Goal: Task Accomplishment & Management: Manage account settings

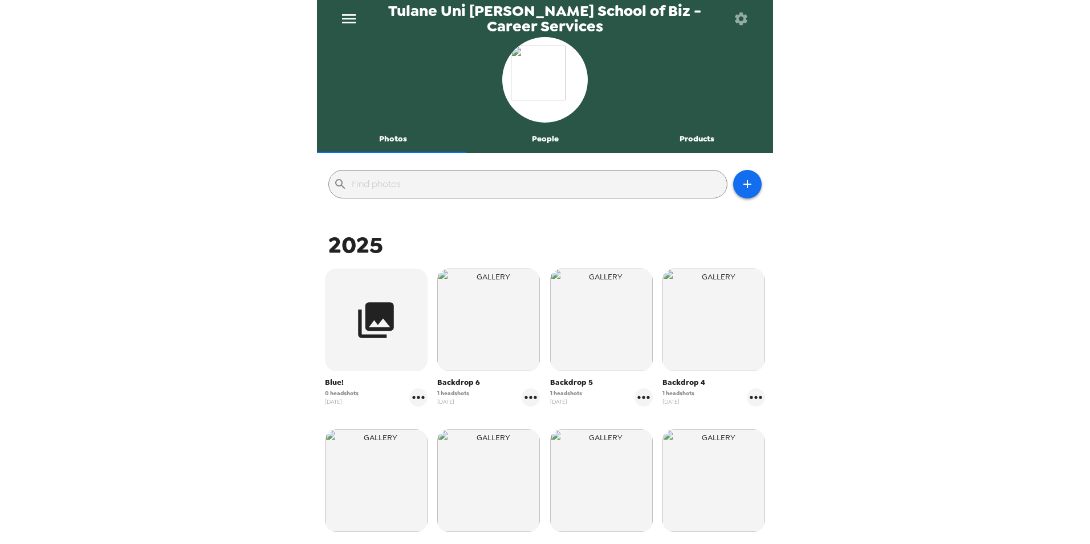
click at [388, 141] on button "Photos" at bounding box center [393, 138] width 152 height 27
click at [743, 185] on icon "button" at bounding box center [747, 184] width 8 height 8
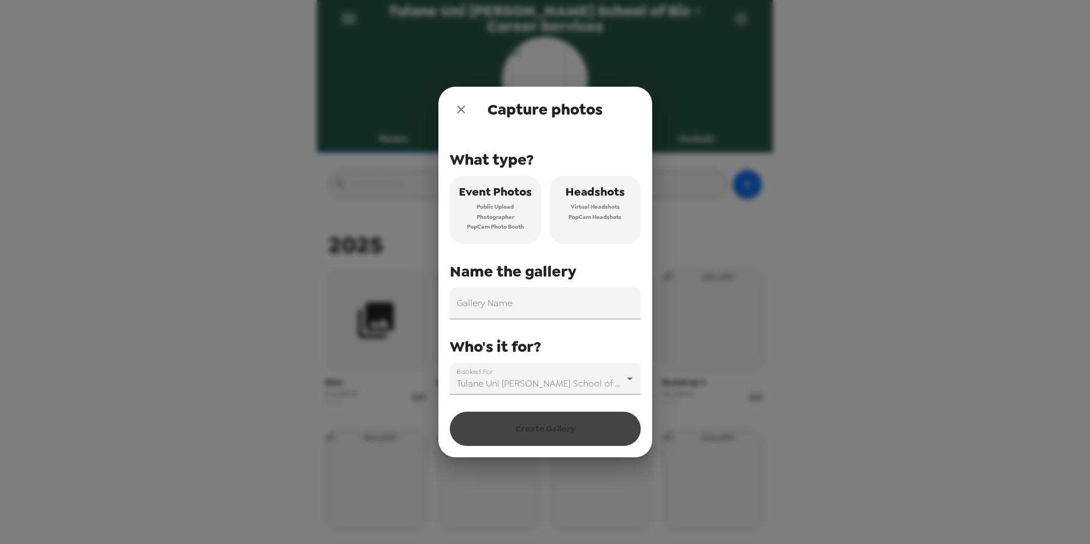
click at [602, 201] on span "Headshots" at bounding box center [594, 192] width 59 height 20
click at [535, 295] on input "Gallery Name" at bounding box center [545, 303] width 191 height 32
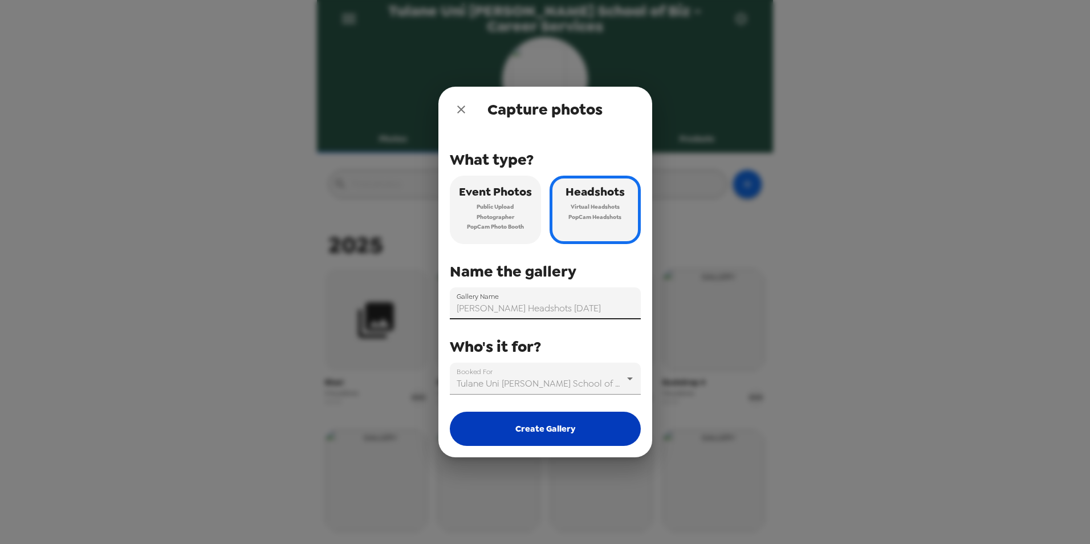
type input "[PERSON_NAME] Headshots [DATE]"
click at [539, 429] on button "Create Gallery" at bounding box center [545, 428] width 191 height 34
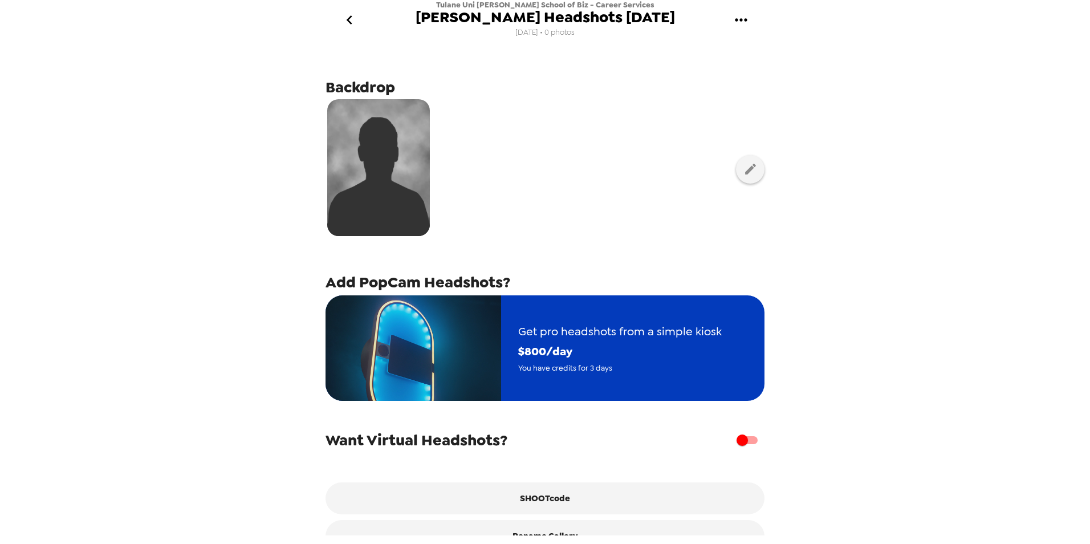
click at [673, 349] on span "$ 800 /day" at bounding box center [619, 351] width 203 height 20
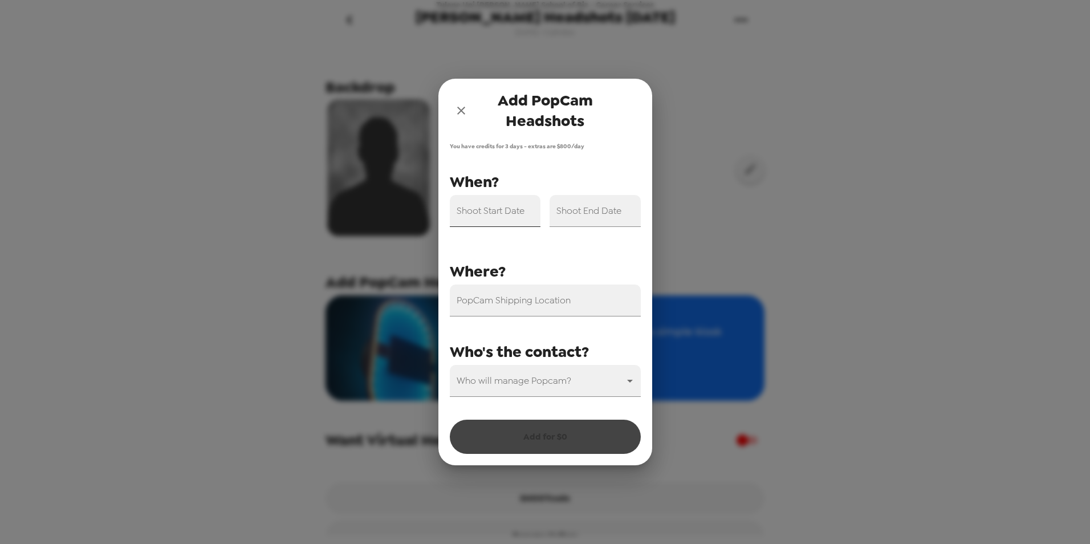
click at [483, 202] on div "Shoot Start Date" at bounding box center [495, 211] width 91 height 32
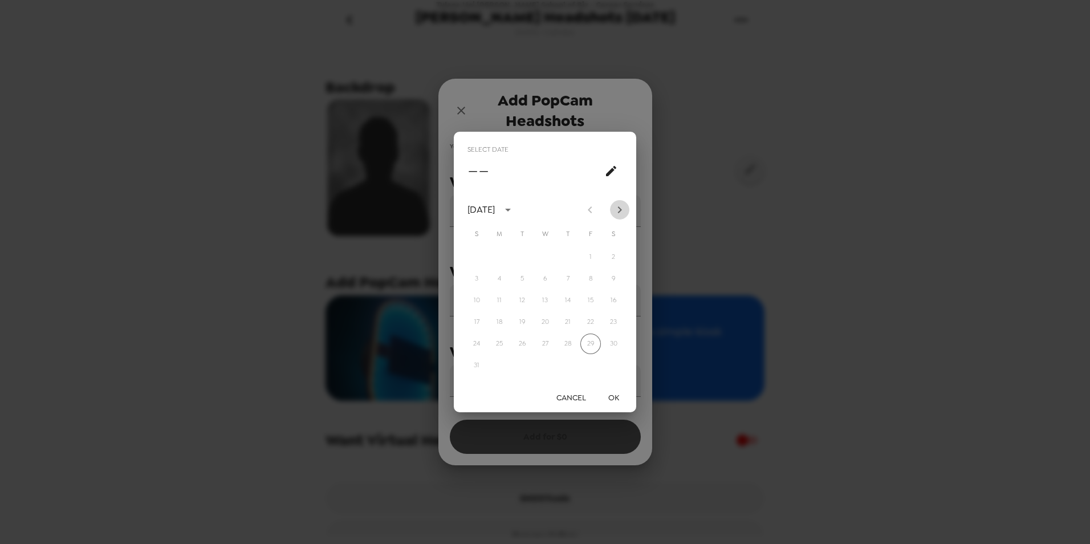
click at [621, 209] on icon "Next month" at bounding box center [620, 210] width 14 height 14
click at [621, 209] on icon "Next month" at bounding box center [620, 209] width 4 height 7
click at [528, 277] on button "7" at bounding box center [522, 278] width 21 height 21
type input "[DATE]"
